Goal: Task Accomplishment & Management: Manage account settings

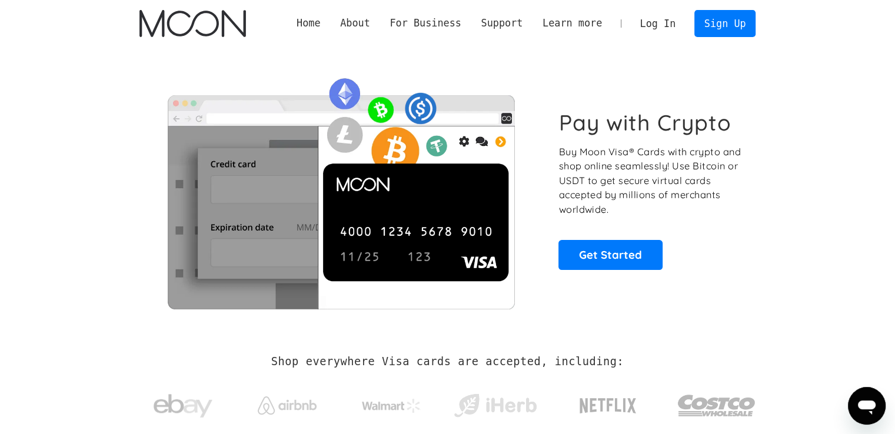
click at [647, 17] on link "Log In" at bounding box center [657, 24] width 55 height 26
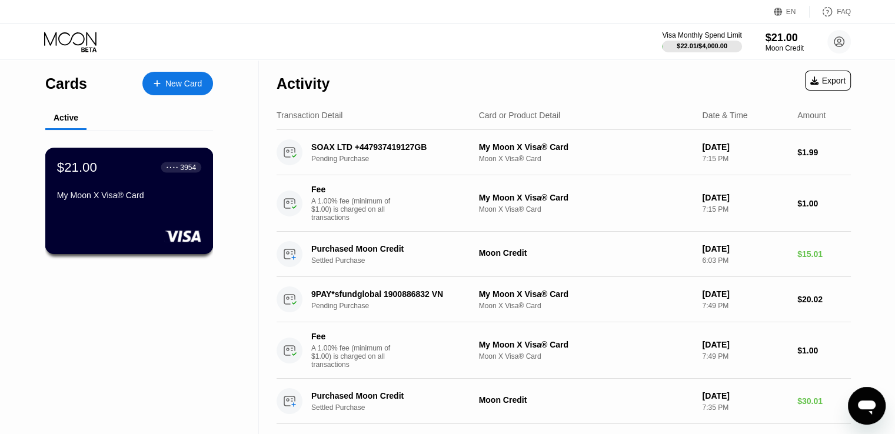
click at [164, 180] on div "$21.00 ● ● ● ● 3954 My Moon X Visa® Card" at bounding box center [129, 181] width 144 height 45
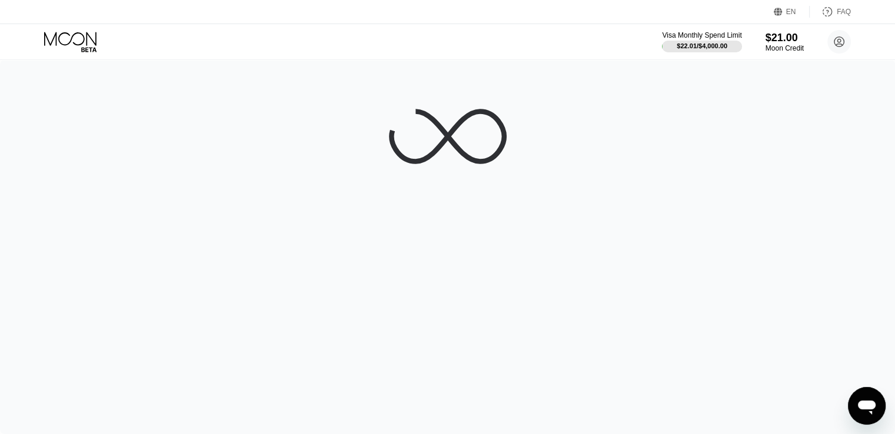
click at [101, 231] on div at bounding box center [447, 247] width 895 height 374
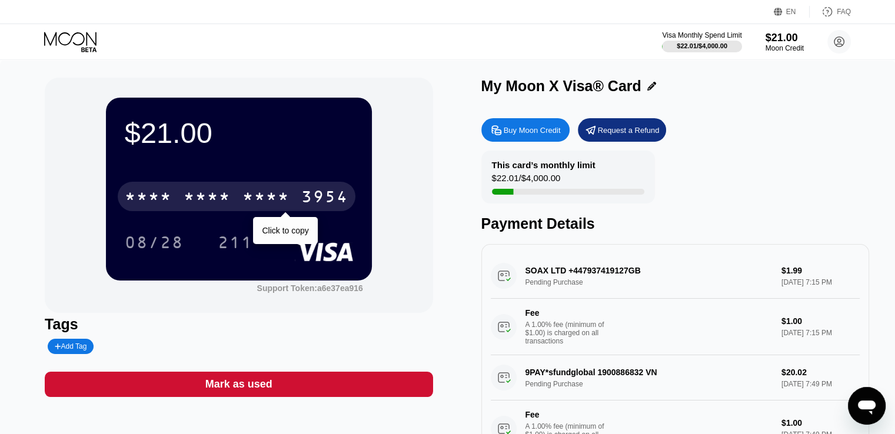
click at [195, 191] on div "* * * *" at bounding box center [206, 198] width 47 height 19
click at [195, 191] on div "6500" at bounding box center [206, 198] width 47 height 19
click at [195, 191] on div "* * * *" at bounding box center [206, 198] width 47 height 19
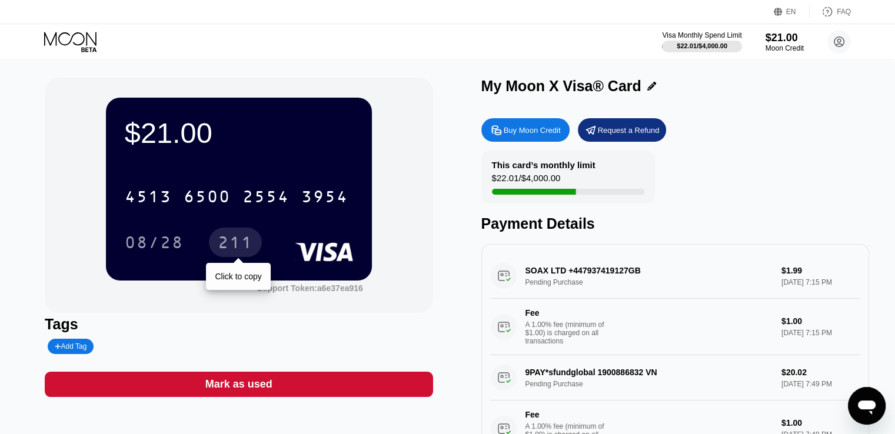
click at [222, 256] on div "211" at bounding box center [235, 242] width 53 height 29
click at [222, 255] on div "211" at bounding box center [235, 242] width 53 height 29
click at [222, 253] on div "211" at bounding box center [235, 244] width 35 height 19
click at [231, 244] on div "211" at bounding box center [235, 244] width 35 height 19
